Goal: Check status: Check status

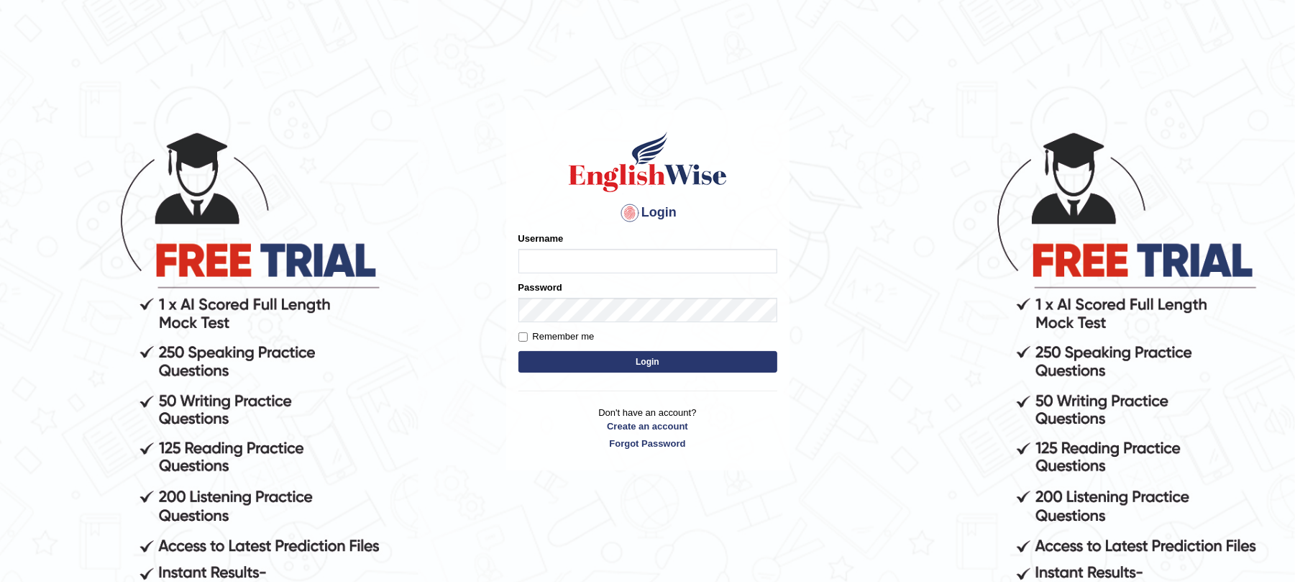
type input "9bands"
click at [600, 362] on button "Login" at bounding box center [648, 362] width 259 height 22
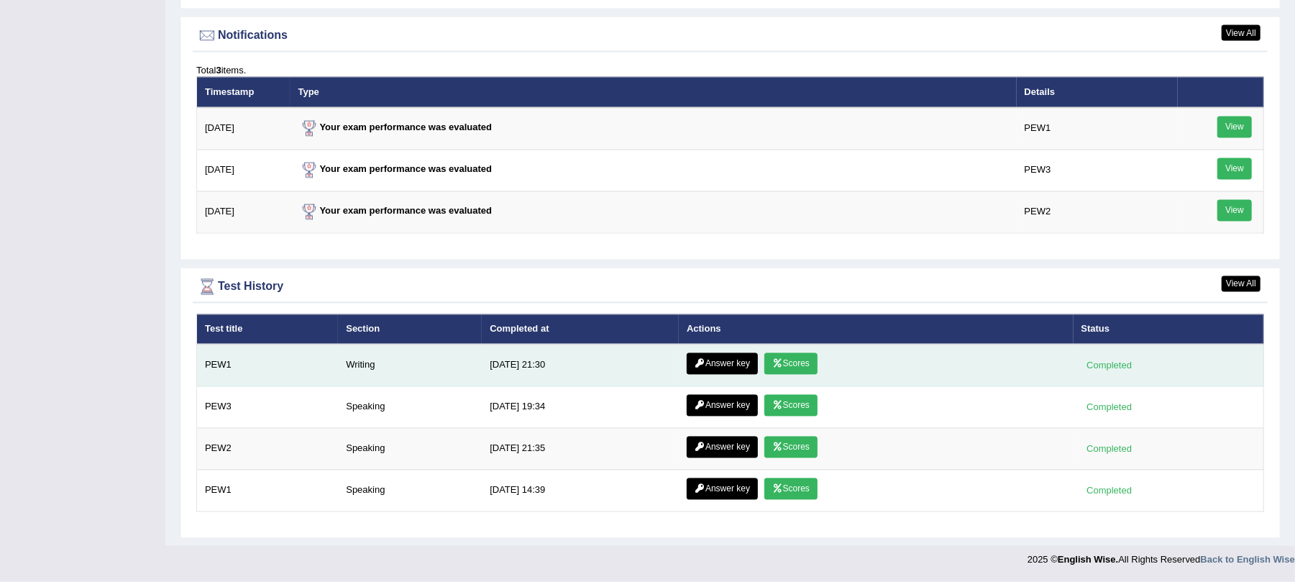
scroll to position [1844, 0]
click at [782, 354] on link "Scores" at bounding box center [790, 364] width 53 height 22
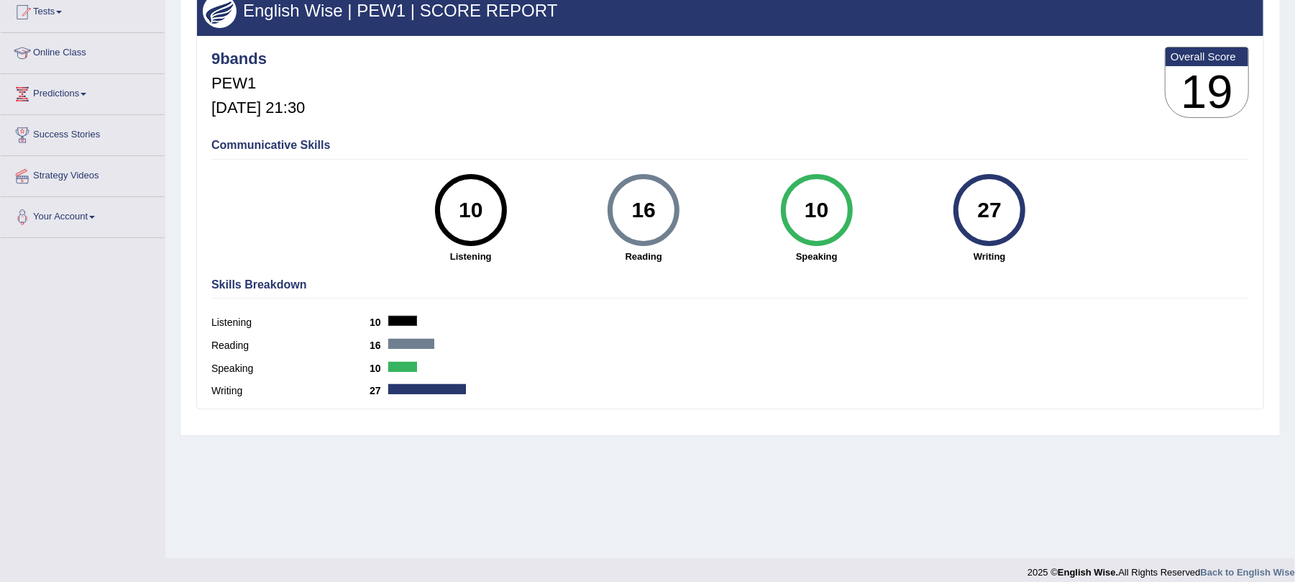
scroll to position [173, 0]
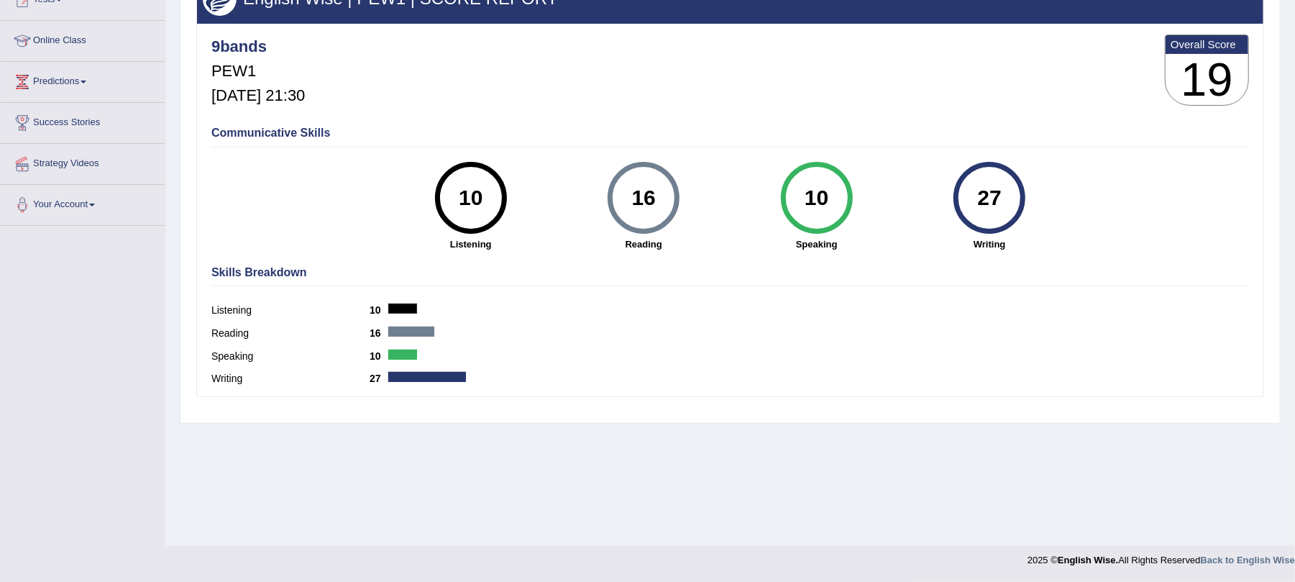
click at [1008, 198] on div "27" at bounding box center [990, 198] width 52 height 60
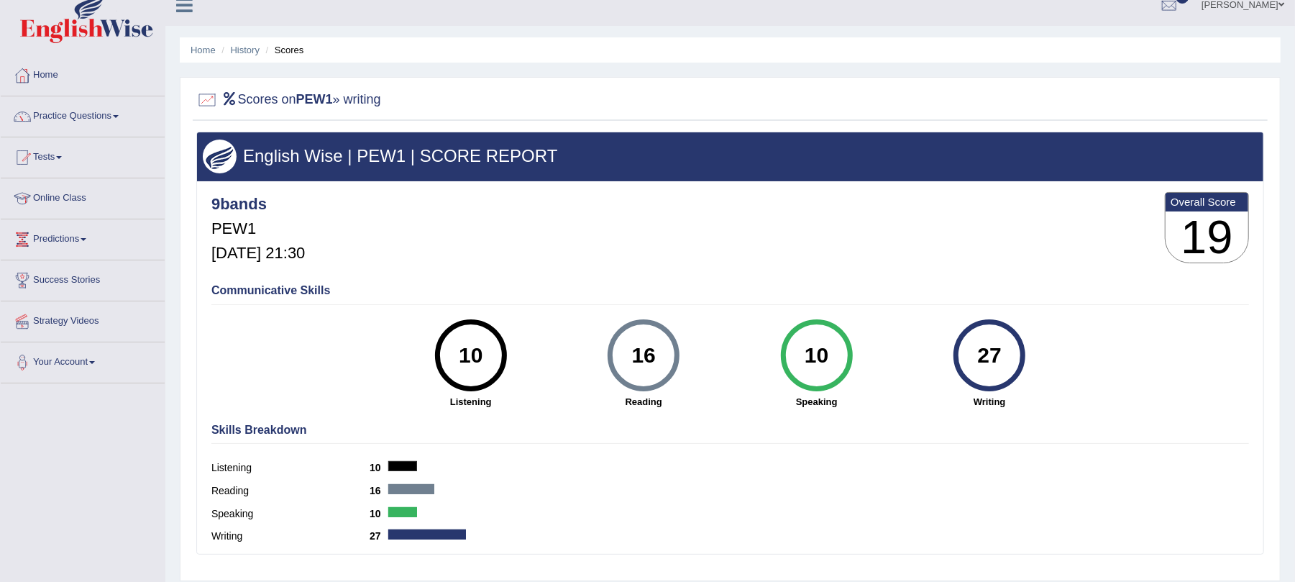
scroll to position [0, 0]
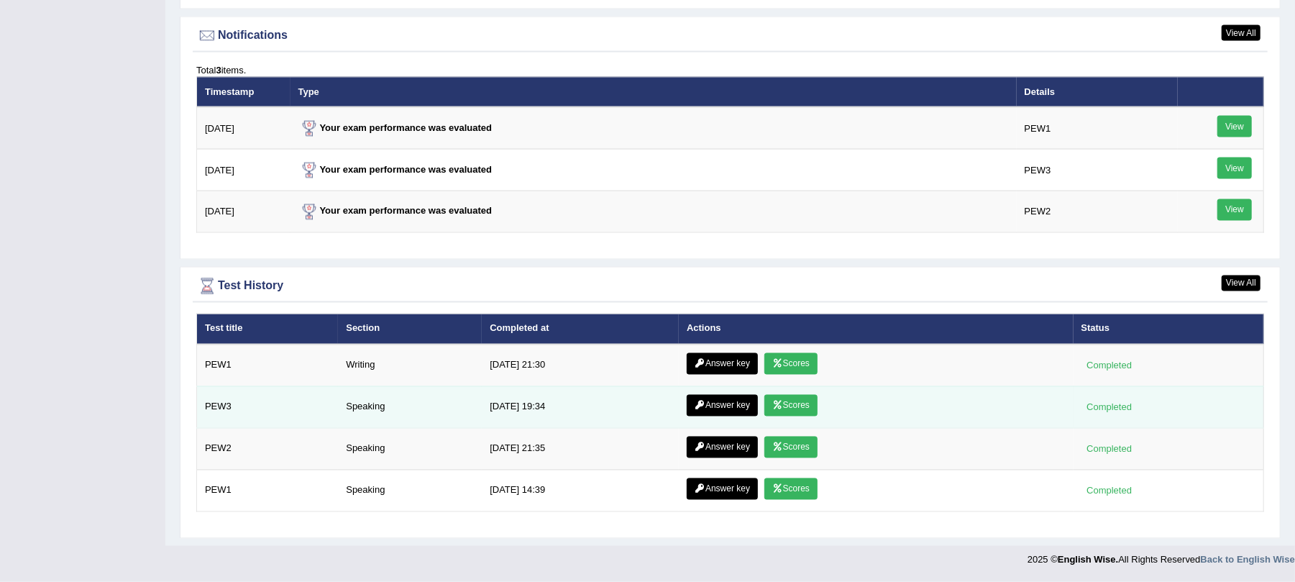
click at [792, 407] on link "Scores" at bounding box center [790, 406] width 53 height 22
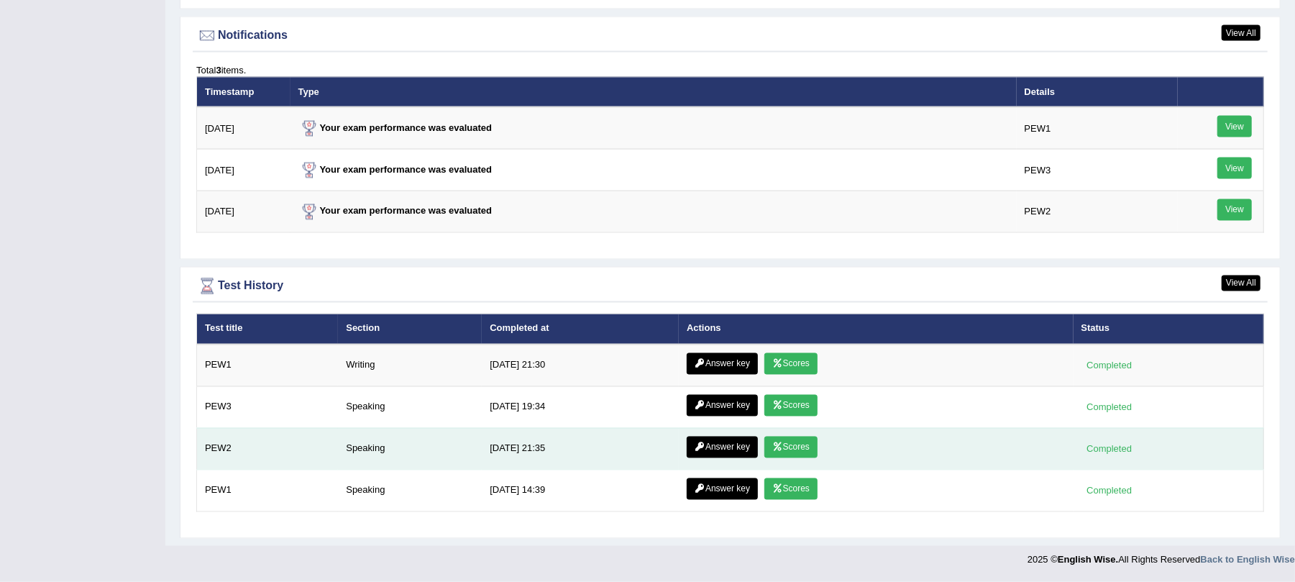
click at [790, 444] on link "Scores" at bounding box center [790, 448] width 53 height 22
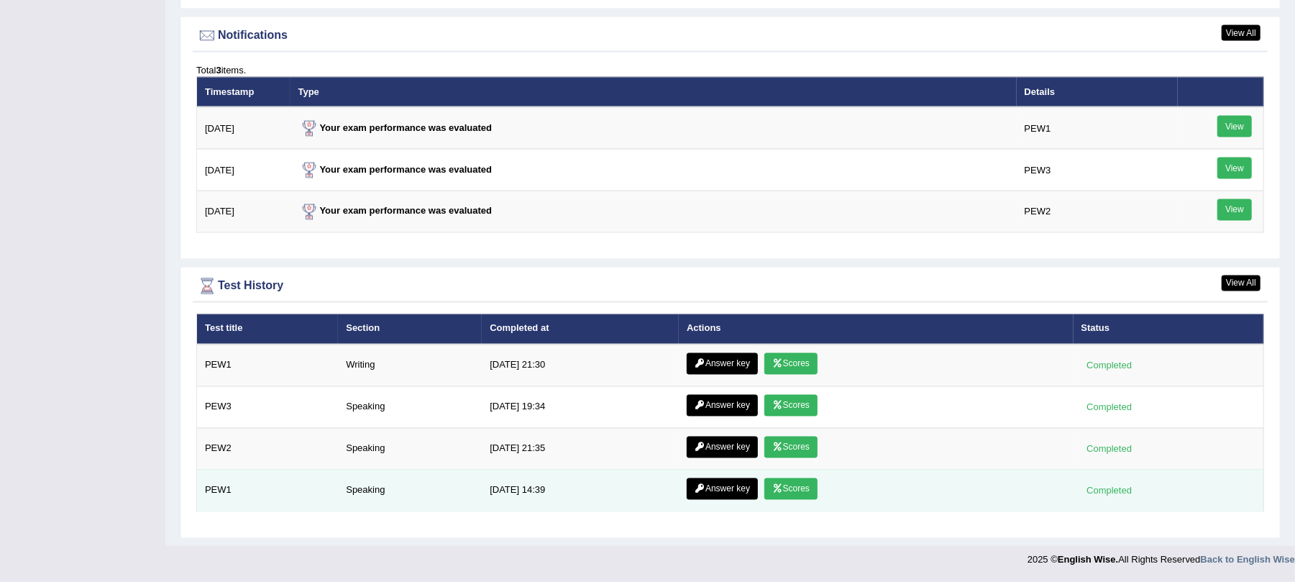
scroll to position [1750, 0]
click at [806, 493] on link "Scores" at bounding box center [790, 489] width 53 height 22
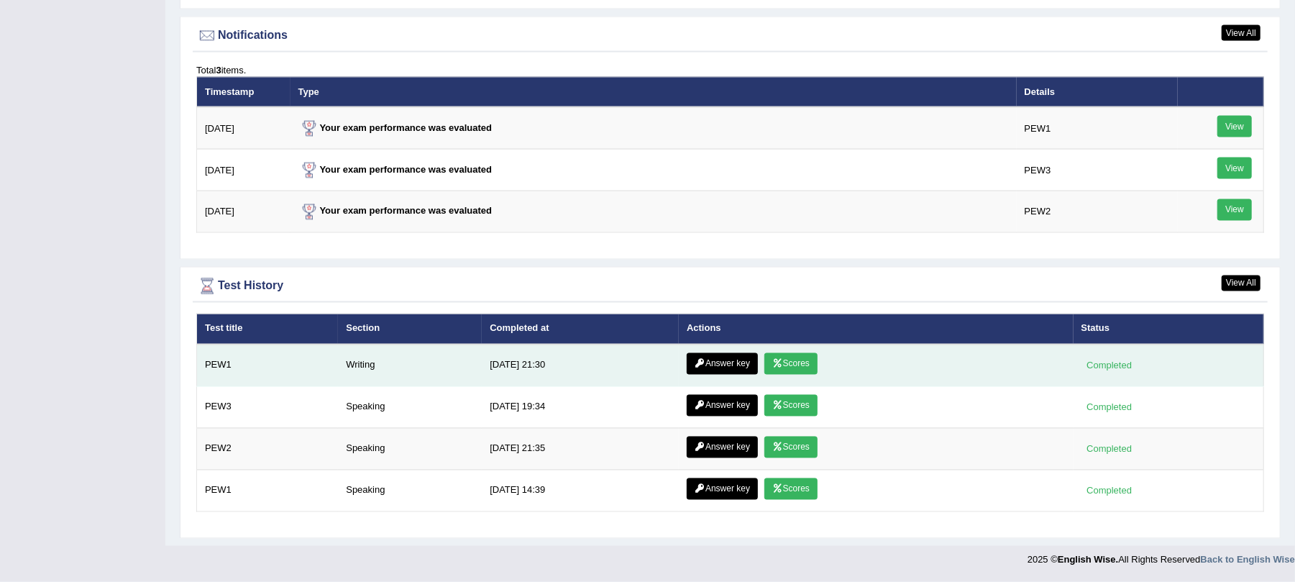
click at [723, 360] on link "Answer key" at bounding box center [722, 364] width 71 height 22
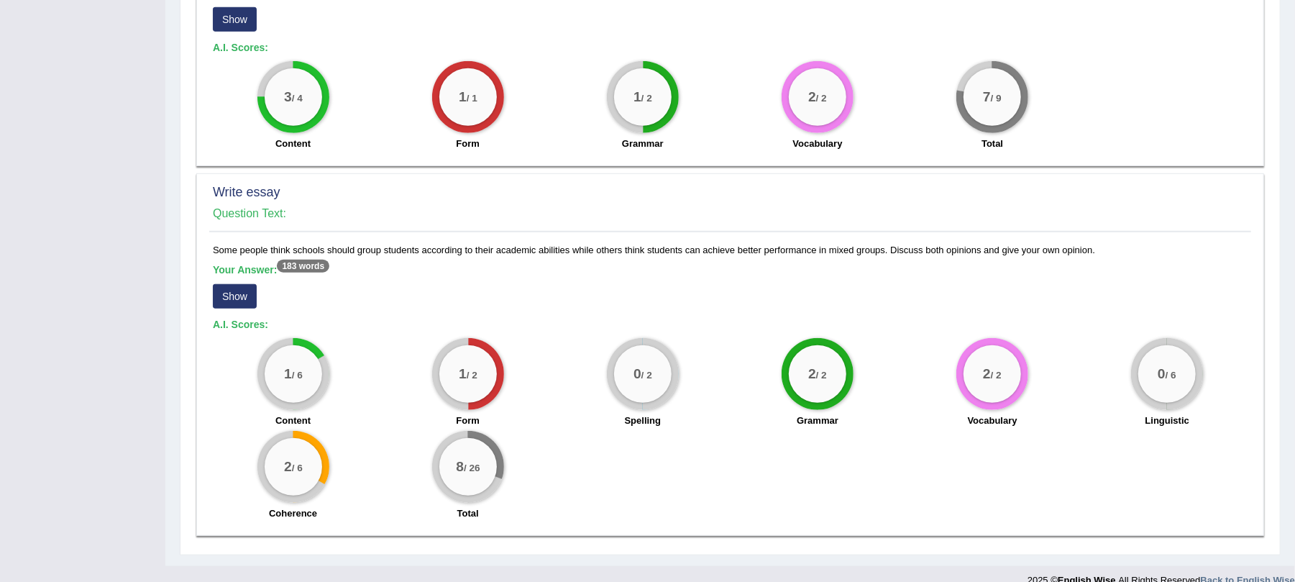
scroll to position [800, 0]
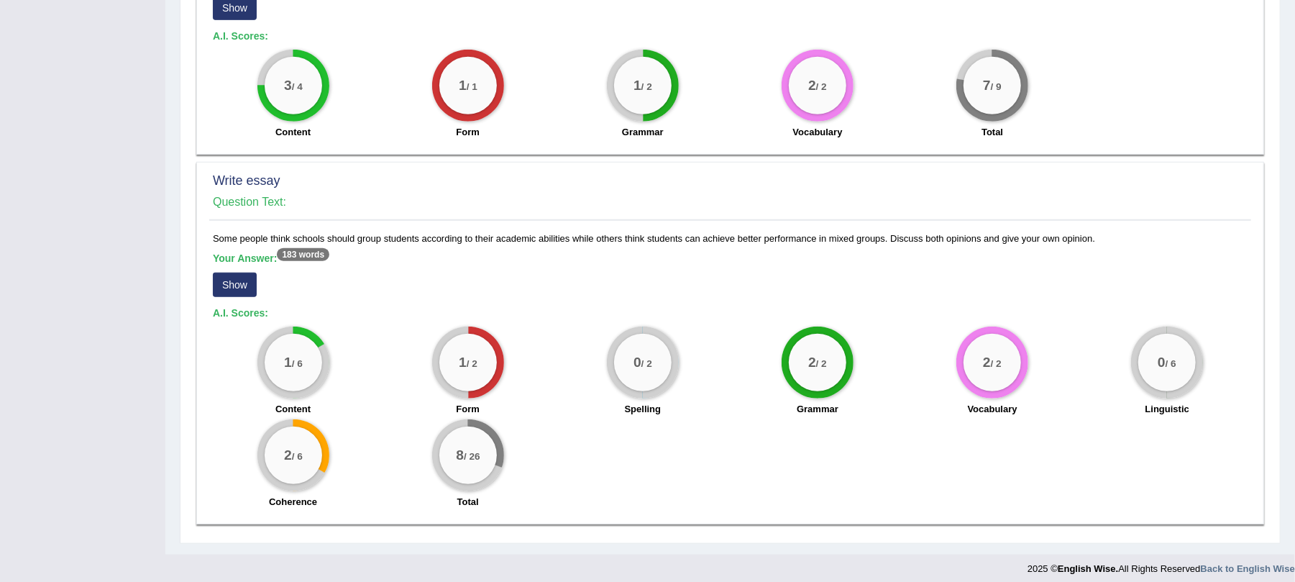
click at [222, 276] on button "Show" at bounding box center [235, 285] width 44 height 24
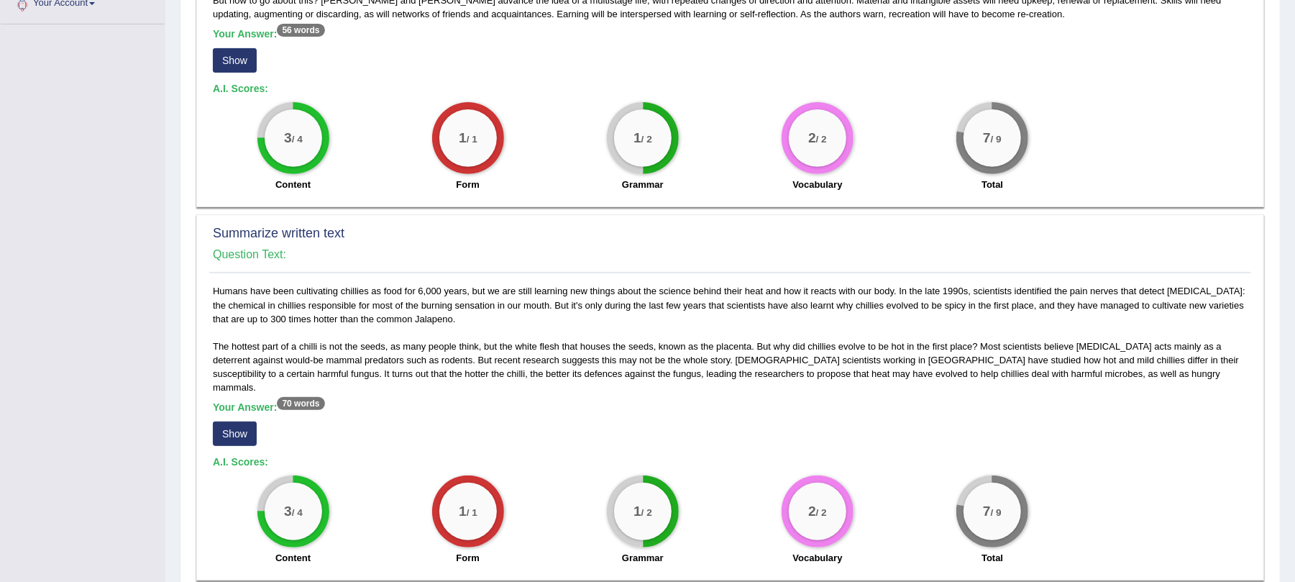
scroll to position [0, 0]
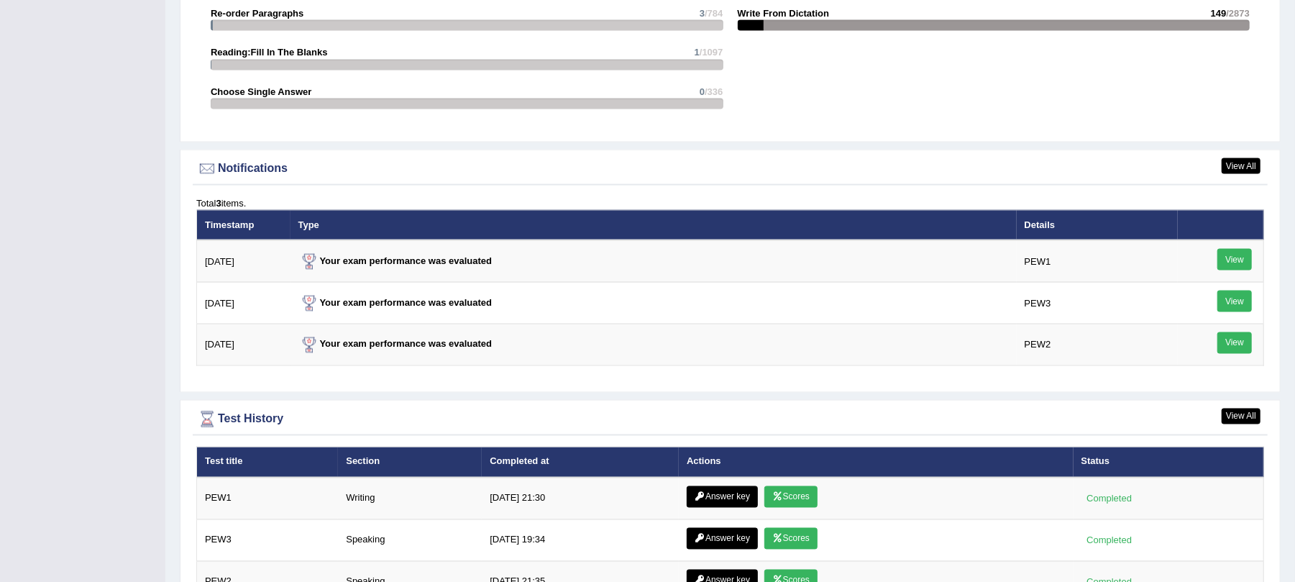
scroll to position [1654, 0]
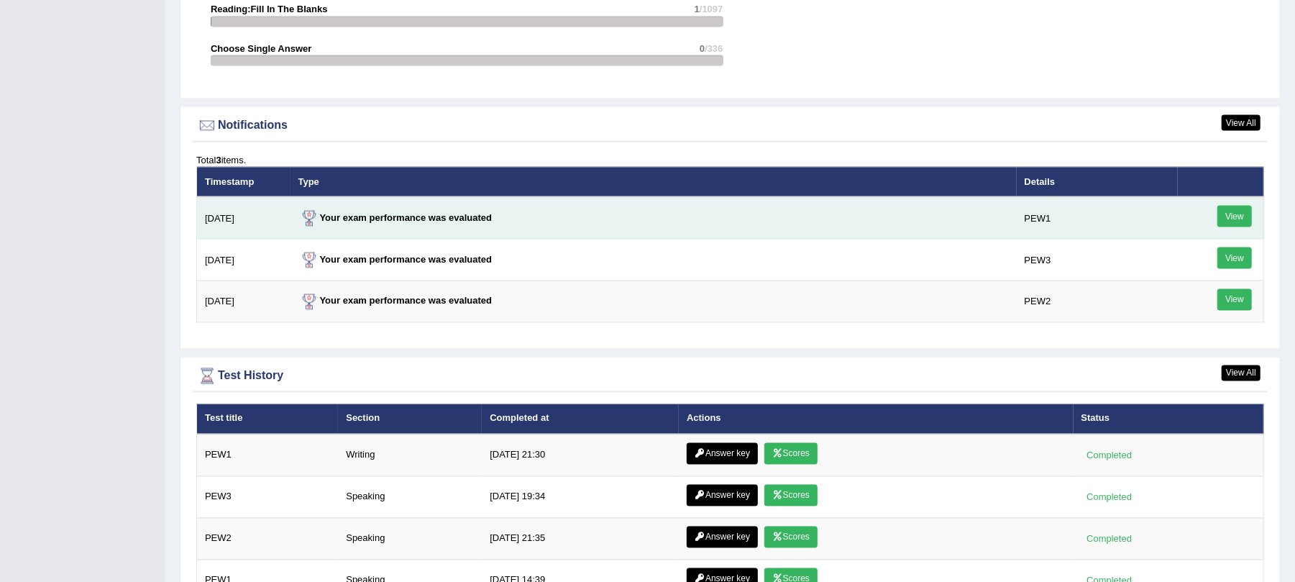
click at [1237, 219] on link "View" at bounding box center [1235, 217] width 35 height 22
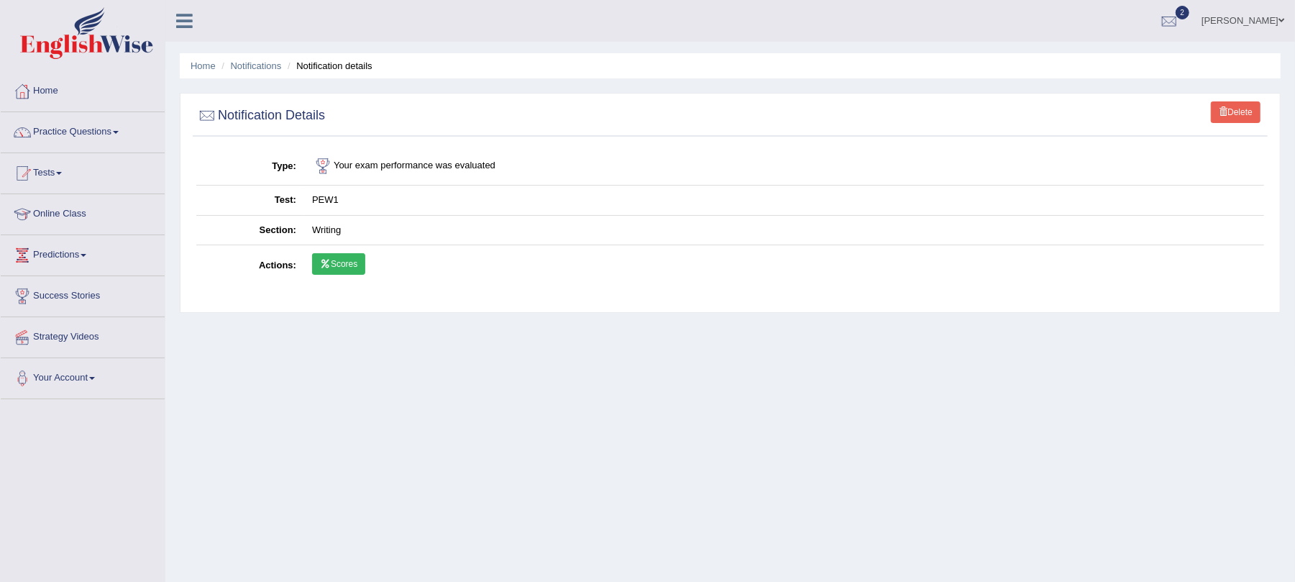
click at [343, 266] on link "Scores" at bounding box center [338, 264] width 53 height 22
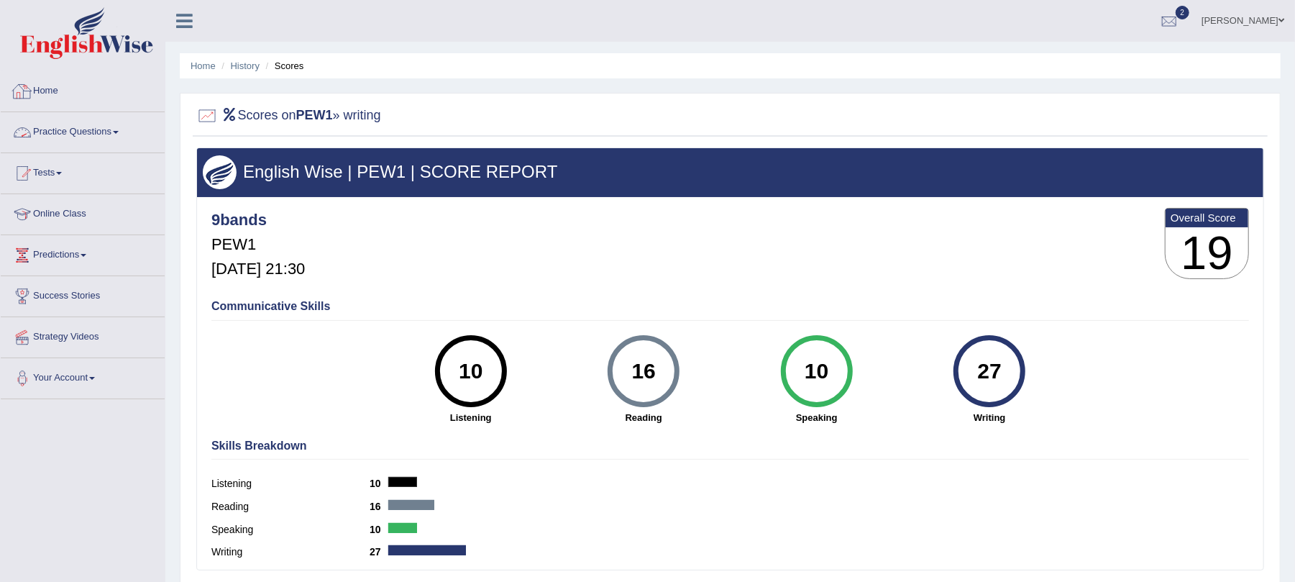
click at [50, 89] on link "Home" at bounding box center [83, 89] width 164 height 36
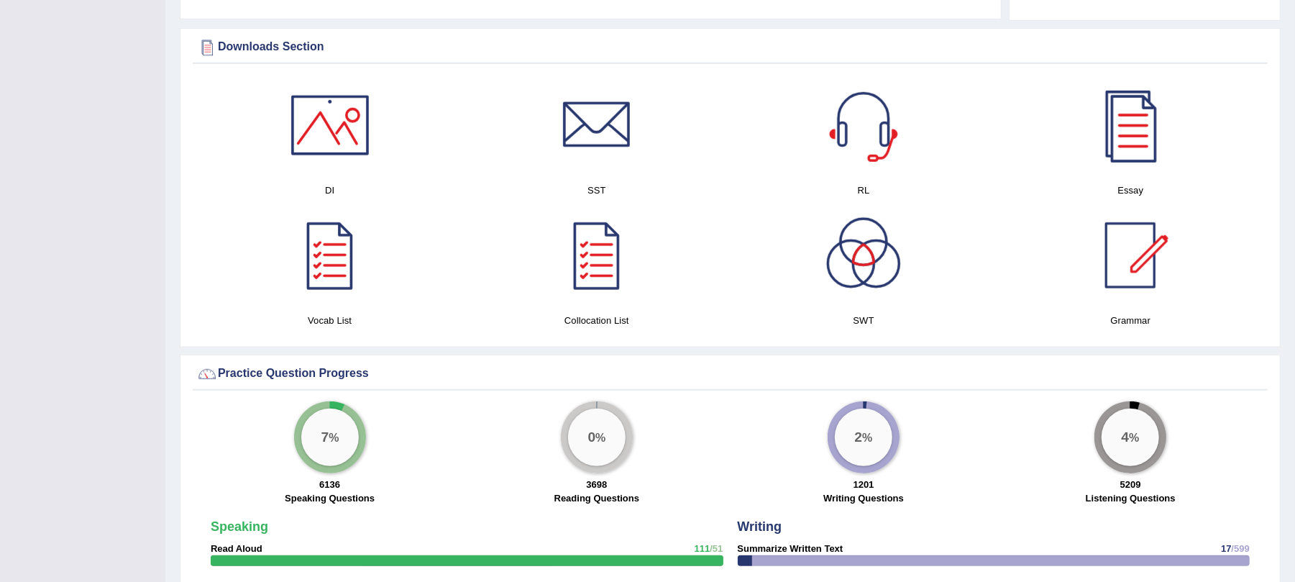
scroll to position [269, 0]
